Goal: Task Accomplishment & Management: Manage account settings

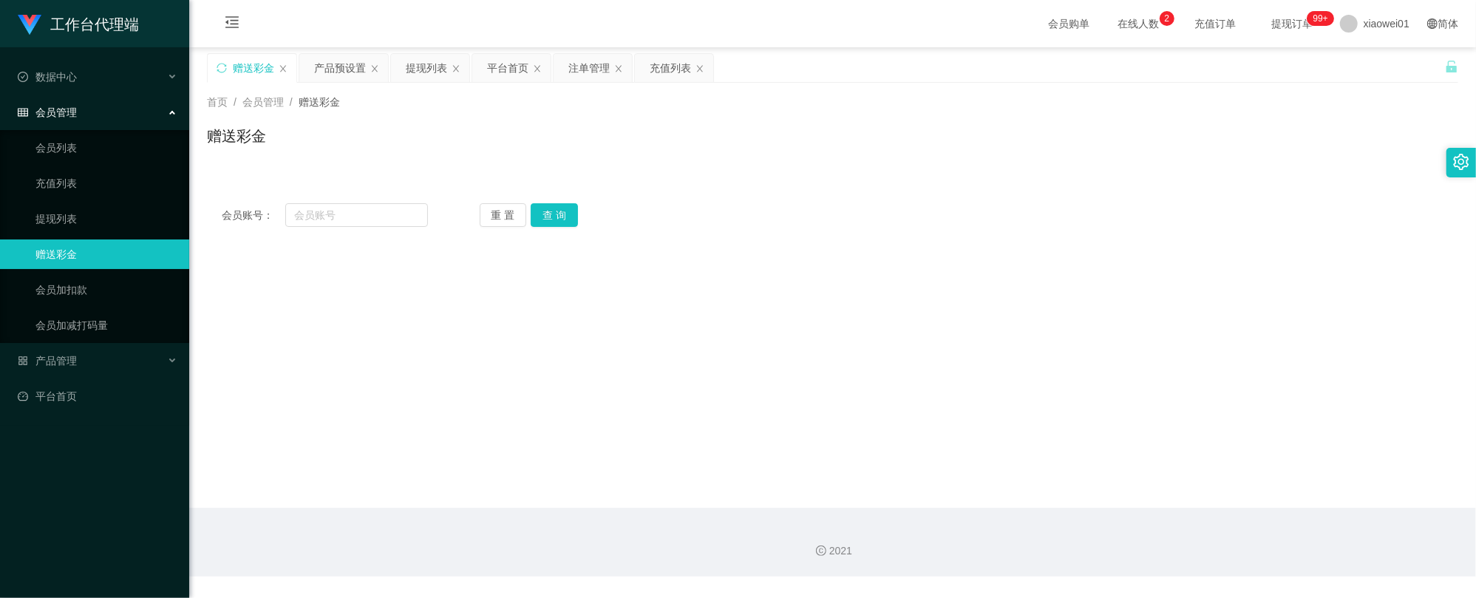
click at [260, 72] on div "赠送彩金" at bounding box center [253, 68] width 41 height 28
click at [350, 223] on input "text" at bounding box center [356, 215] width 143 height 24
paste input "Kevin939"
click at [592, 220] on div "重 置 查 询" at bounding box center [583, 215] width 206 height 24
click at [566, 210] on button "查 询" at bounding box center [554, 215] width 47 height 24
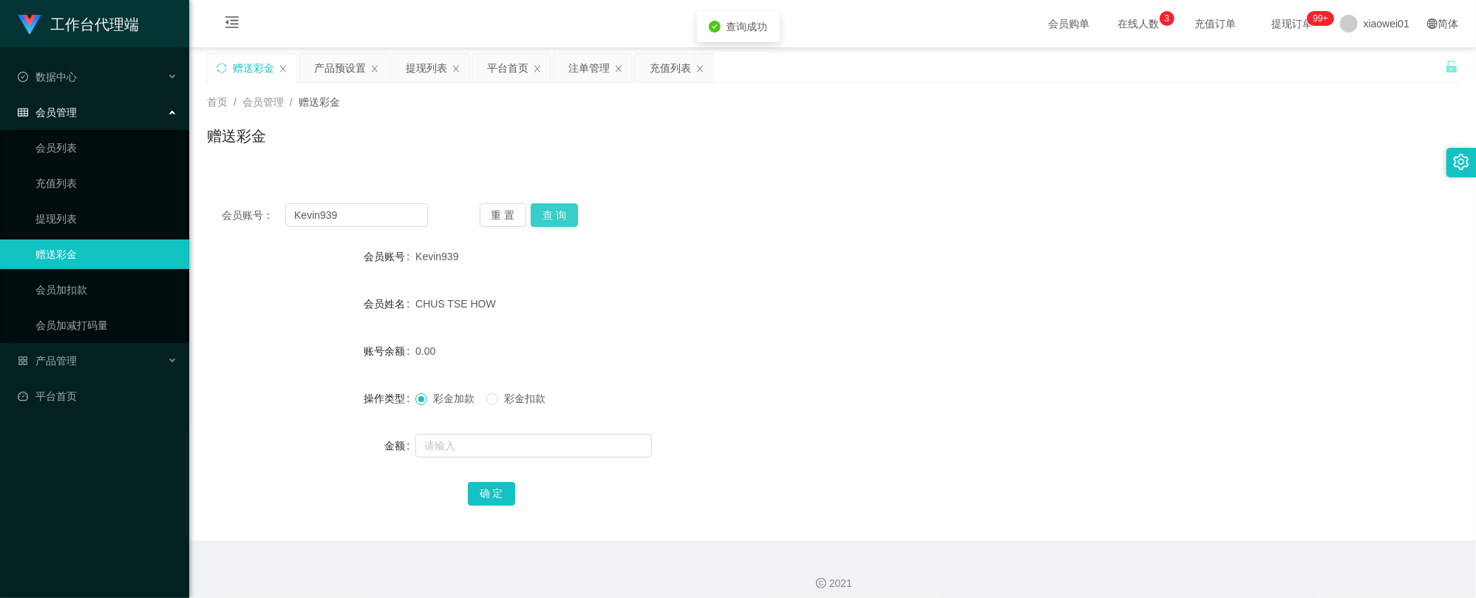
click at [556, 206] on button "查 询" at bounding box center [554, 215] width 47 height 24
click at [563, 222] on button "查 询" at bounding box center [554, 215] width 47 height 24
drag, startPoint x: 350, startPoint y: 213, endPoint x: 458, endPoint y: 203, distance: 108.4
click at [174, 208] on section "工作台代理端 数据中心 会员管理 会员列表 充值列表 提现列表 赠送彩金 会员加扣款 会员加减打码量 产品管理 开奖记录 注单管理 产品列表 即时注单 产品预…" at bounding box center [738, 304] width 1476 height 609
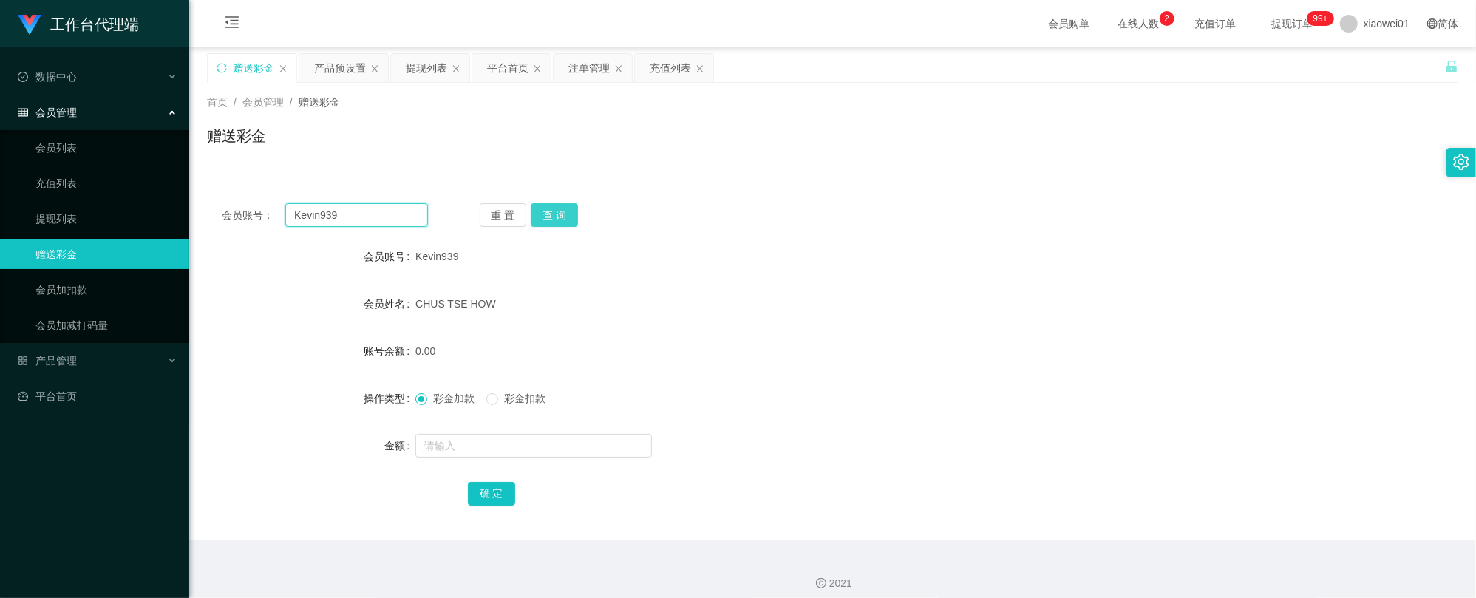
paste input "wilsonlooi98"
type input "wilsonlooi98"
click at [557, 208] on button "查 询" at bounding box center [554, 215] width 47 height 24
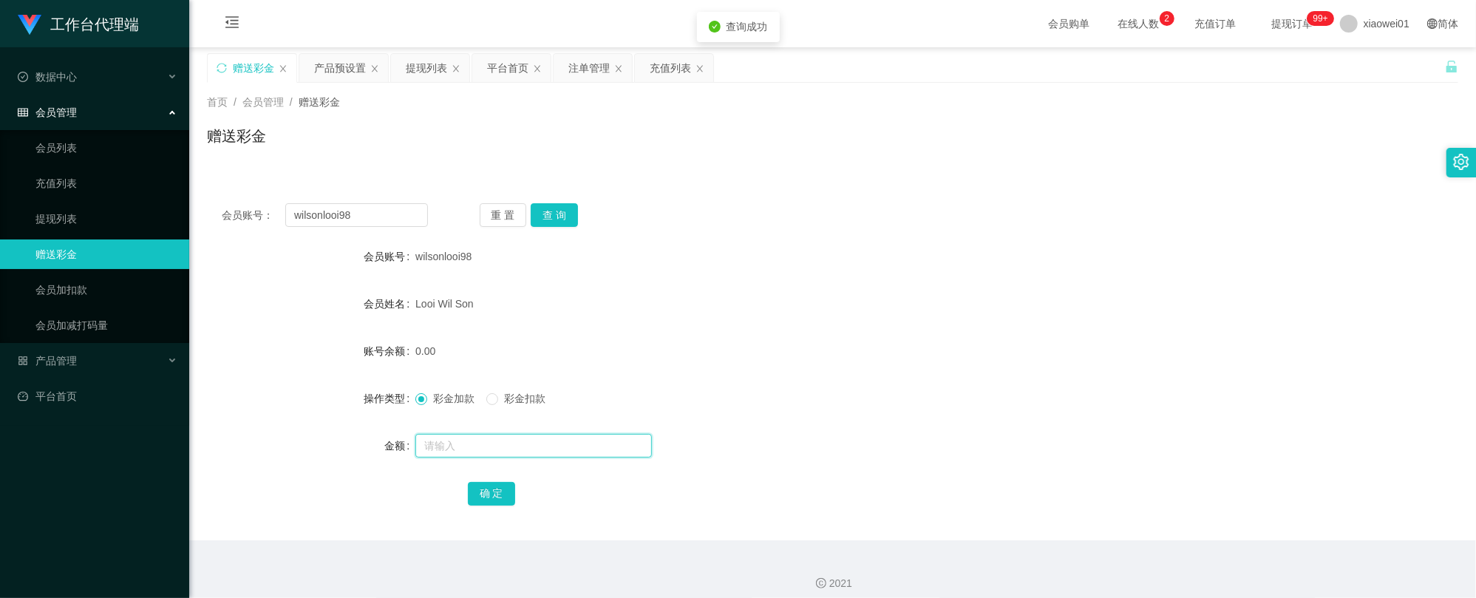
click at [506, 445] on input "text" at bounding box center [533, 446] width 237 height 24
type input "500"
click at [498, 491] on button "确 定" at bounding box center [491, 494] width 47 height 24
click at [954, 350] on div "500.00" at bounding box center [780, 351] width 730 height 30
click at [429, 69] on div "提现列表" at bounding box center [426, 68] width 41 height 28
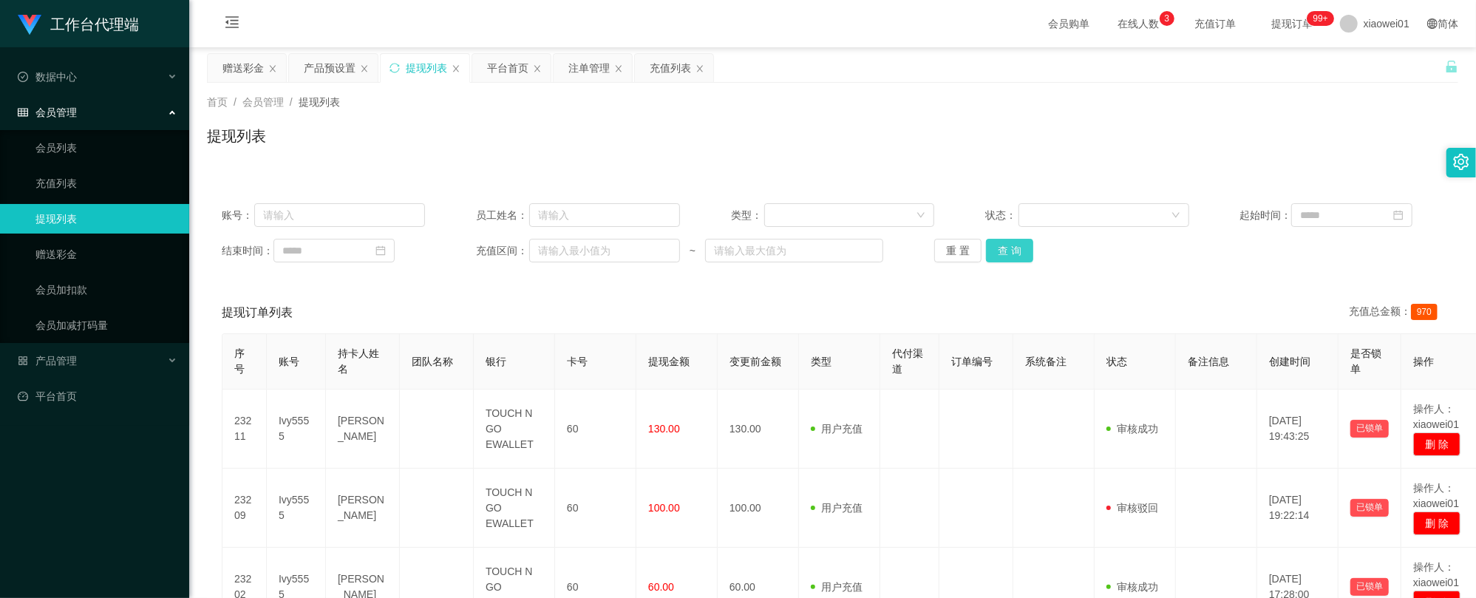
click at [1004, 251] on button "查 询" at bounding box center [1009, 251] width 47 height 24
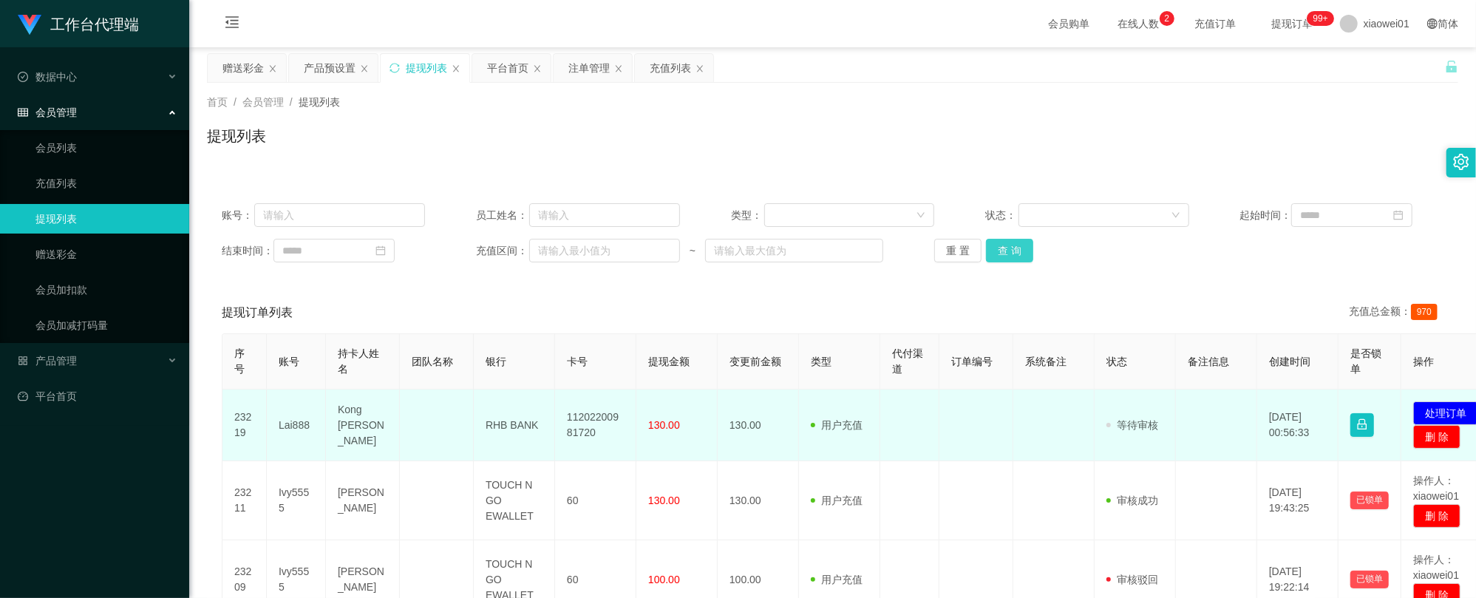
scroll to position [98, 0]
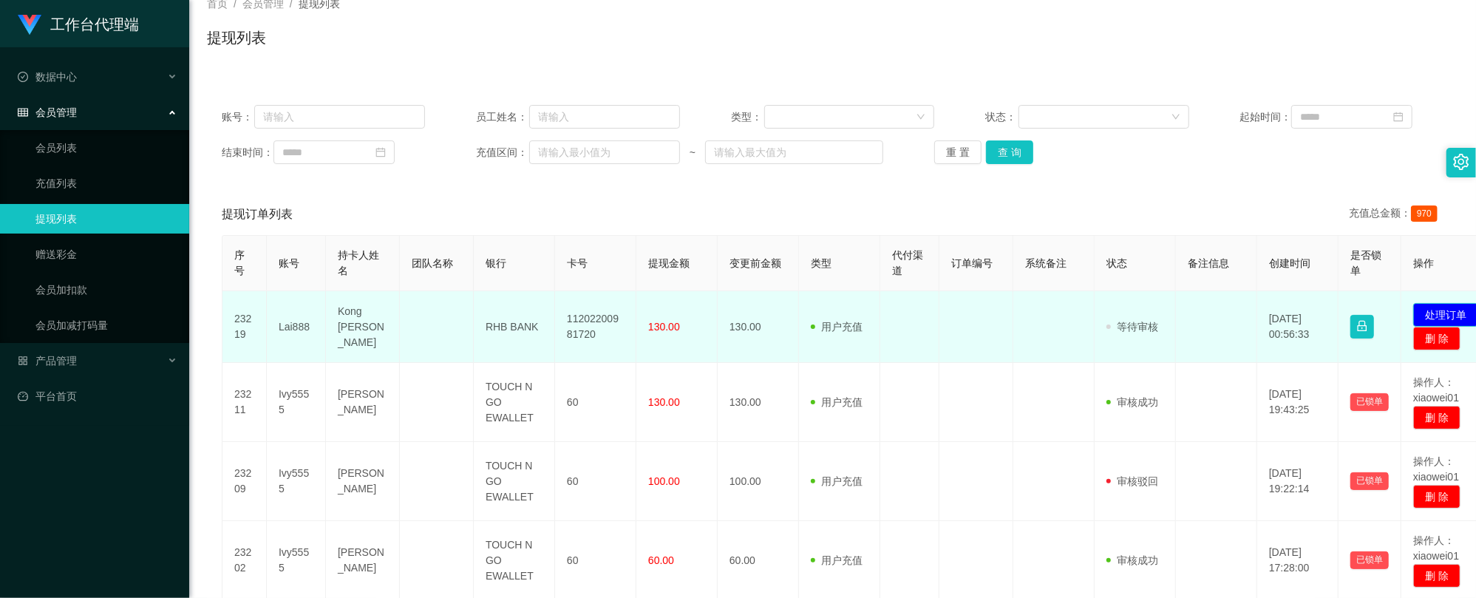
click at [1439, 311] on button "处理订单" at bounding box center [1445, 315] width 65 height 24
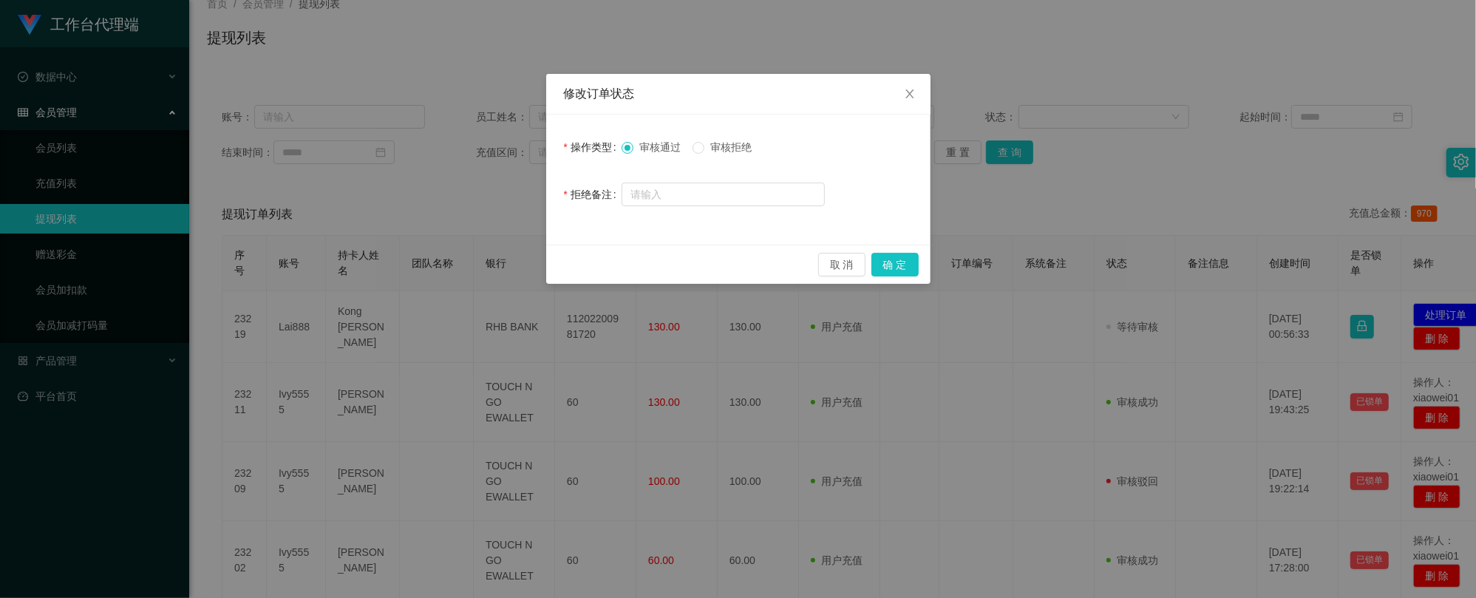
click at [923, 261] on div "取 消 确 定" at bounding box center [738, 264] width 384 height 39
click at [909, 264] on button "确 定" at bounding box center [895, 265] width 47 height 24
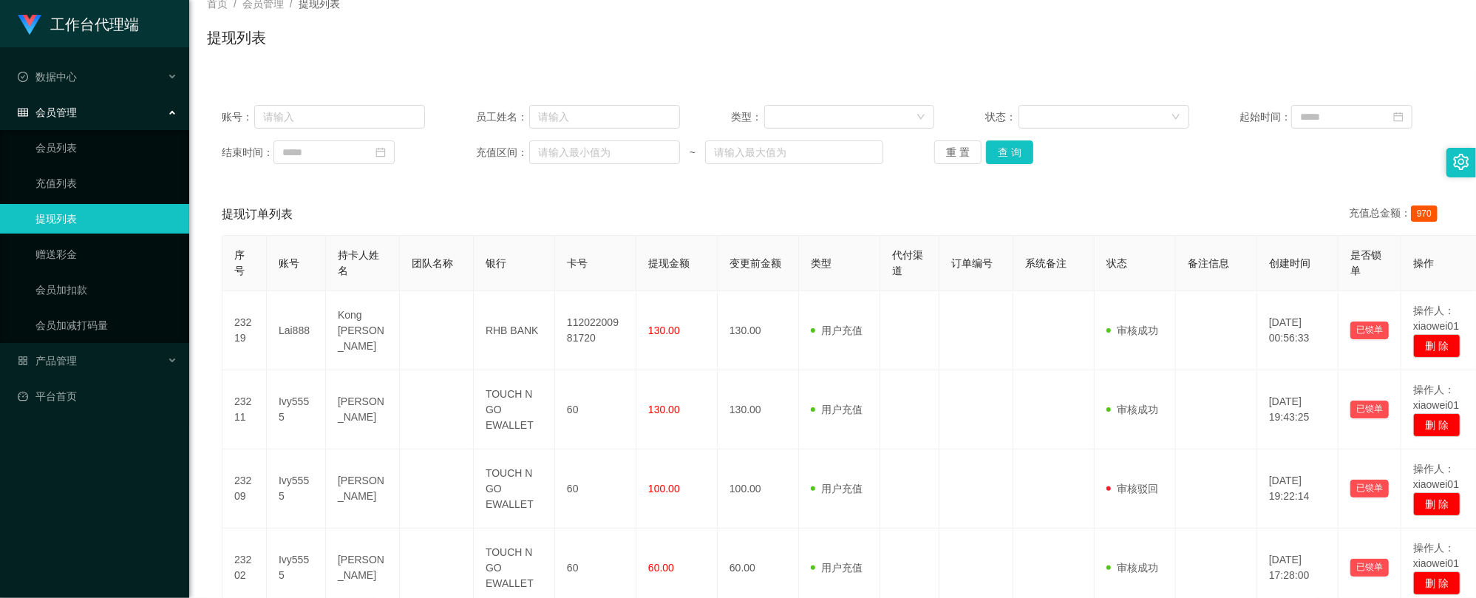
scroll to position [0, 0]
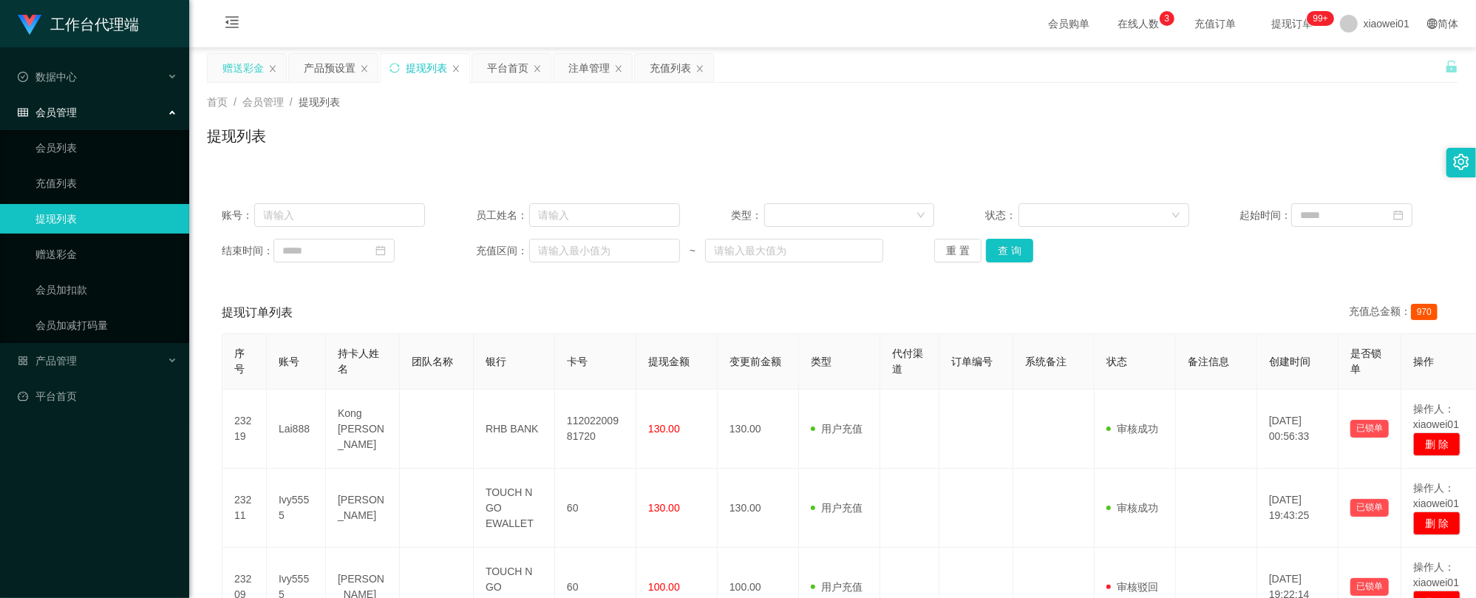
click at [252, 72] on div "赠送彩金" at bounding box center [243, 68] width 41 height 28
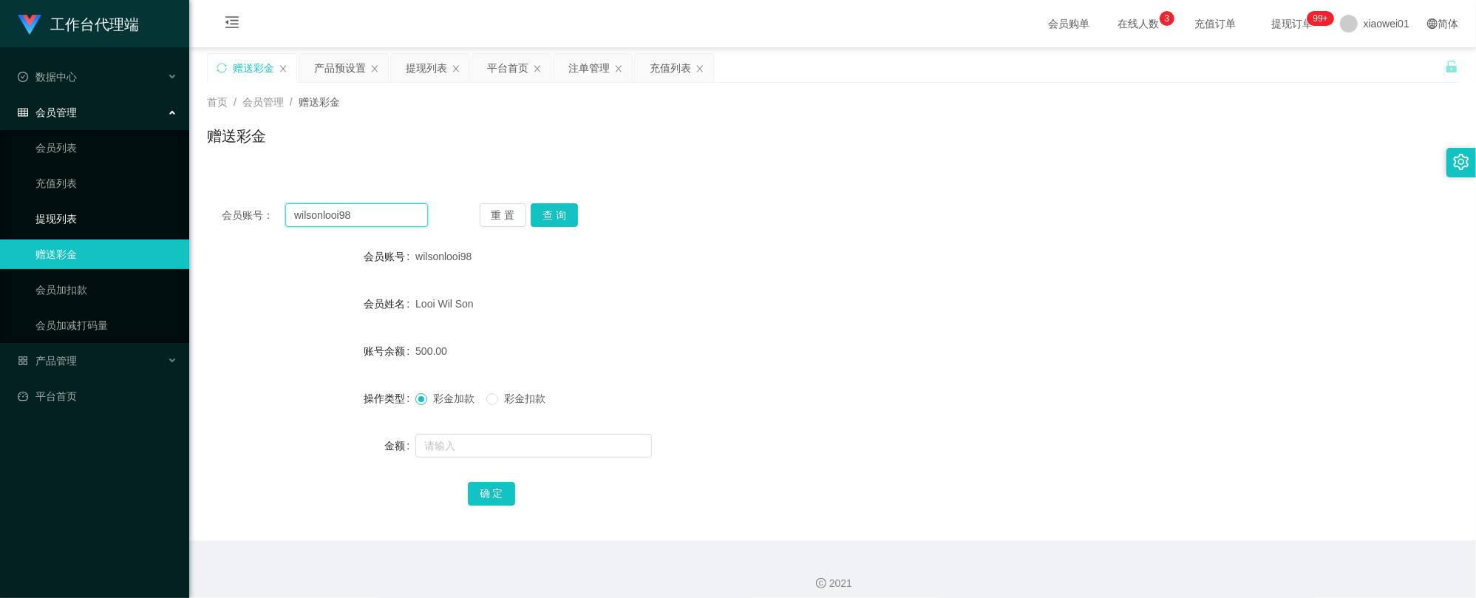
drag, startPoint x: 353, startPoint y: 216, endPoint x: 160, endPoint y: 202, distance: 193.5
click at [107, 204] on section "工作台代理端 数据中心 会员管理 会员列表 充值列表 提现列表 赠送彩金 会员加扣款 会员加减打码量 产品管理 开奖记录 注单管理 产品列表 即时注单 产品预…" at bounding box center [738, 304] width 1476 height 609
paste input "0165145720"
type input "0165145720"
click at [560, 211] on button "查 询" at bounding box center [554, 215] width 47 height 24
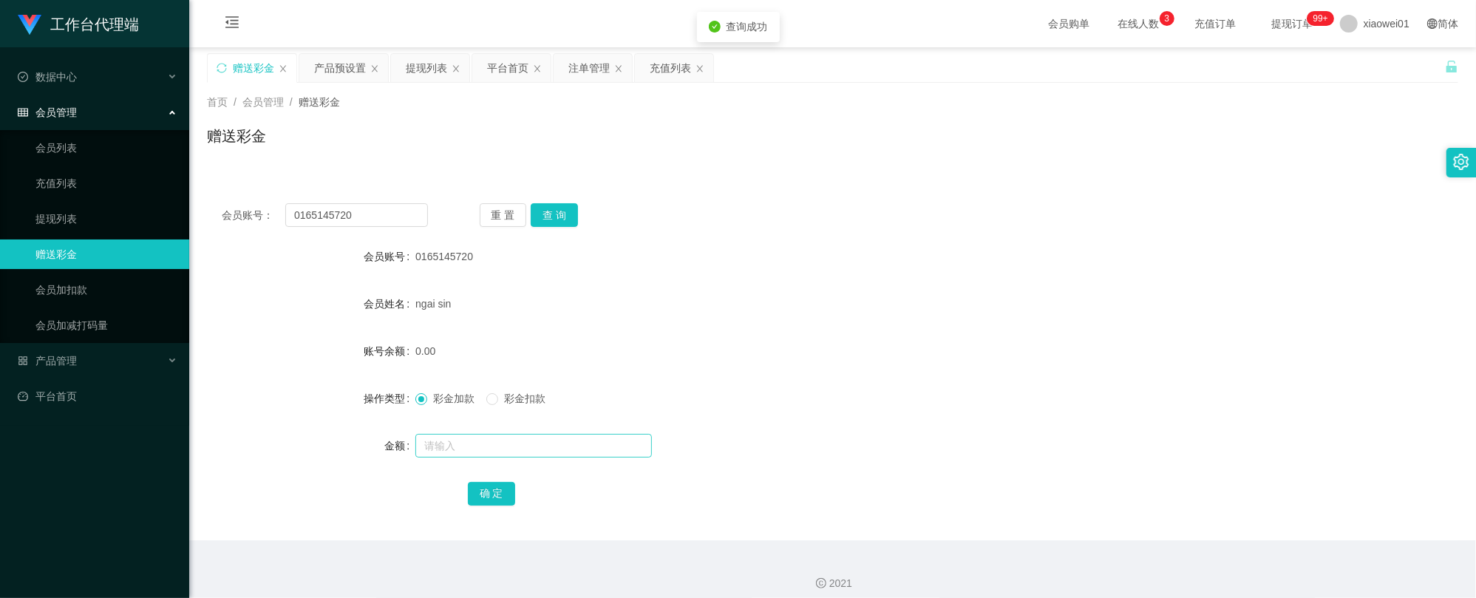
drag, startPoint x: 500, startPoint y: 411, endPoint x: 495, endPoint y: 436, distance: 25.8
click at [501, 414] on form "会员账号 0165145720 会员姓名 ngai sin 账号余额 0.00 操作类型 彩金加款 彩金扣款 金额 确 定" at bounding box center [833, 375] width 1252 height 266
click at [495, 441] on input "text" at bounding box center [533, 446] width 237 height 24
type input "500"
click at [503, 492] on button "确 定" at bounding box center [491, 494] width 47 height 24
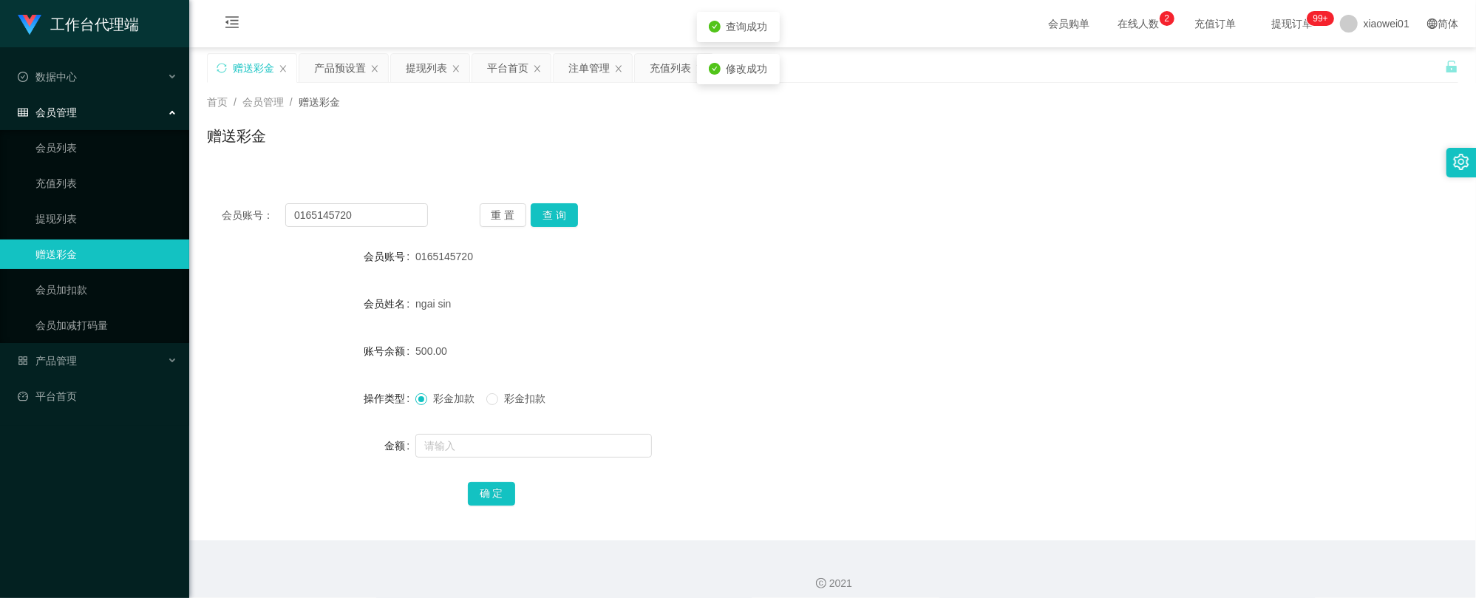
click at [962, 374] on form "会员账号 0165145720 会员姓名 ngai sin 账号余额 500.00 操作类型 彩金加款 彩金扣款 金额 确 定" at bounding box center [833, 375] width 1252 height 266
click at [435, 69] on div "提现列表" at bounding box center [426, 68] width 41 height 28
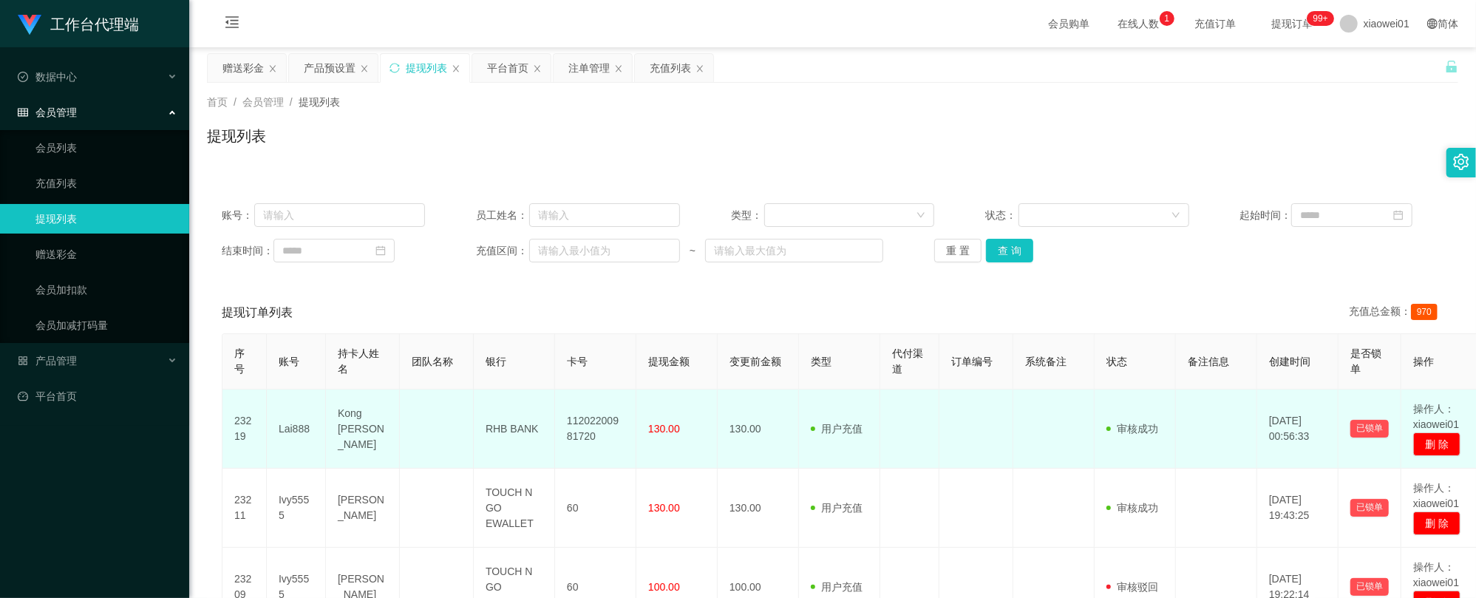
click at [294, 436] on td "Lai888" at bounding box center [296, 429] width 59 height 79
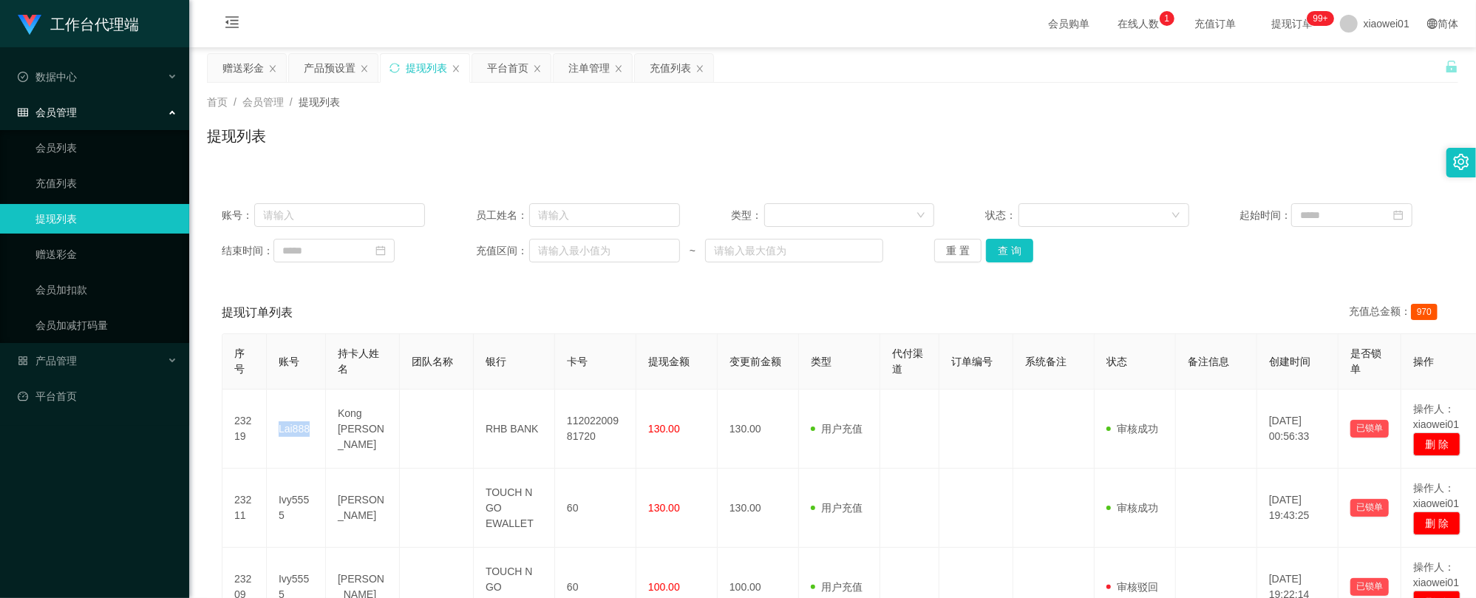
copy td "Lai888"
